Goal: Task Accomplishment & Management: Manage account settings

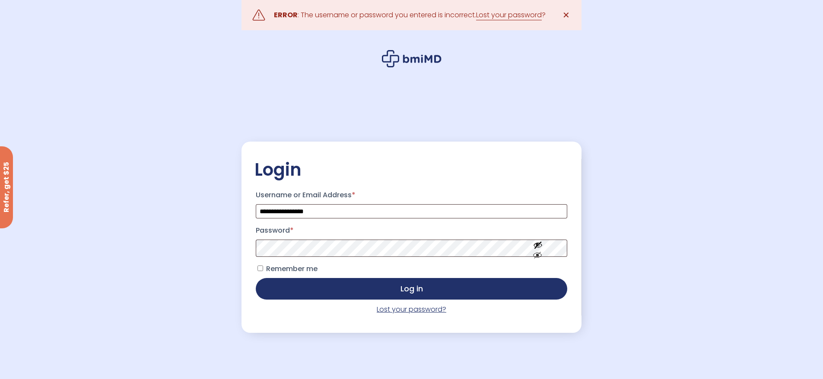
click at [417, 312] on link "Lost your password?" at bounding box center [412, 310] width 70 height 10
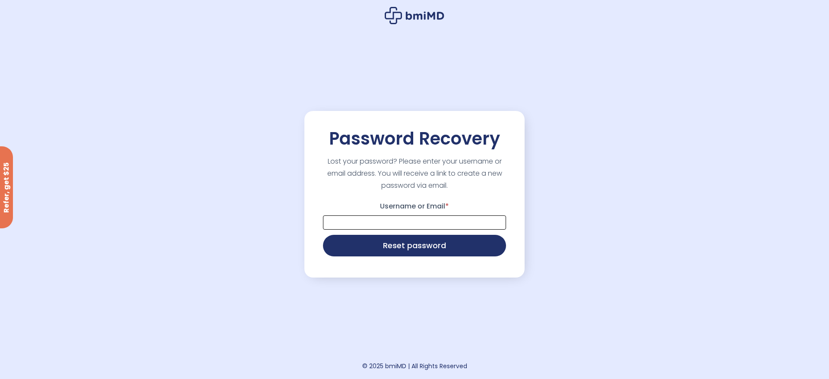
click at [394, 222] on input "Username or Email *" at bounding box center [414, 223] width 183 height 14
type input "**********"
click at [421, 249] on button "Reset password" at bounding box center [414, 245] width 183 height 22
